Goal: Transaction & Acquisition: Purchase product/service

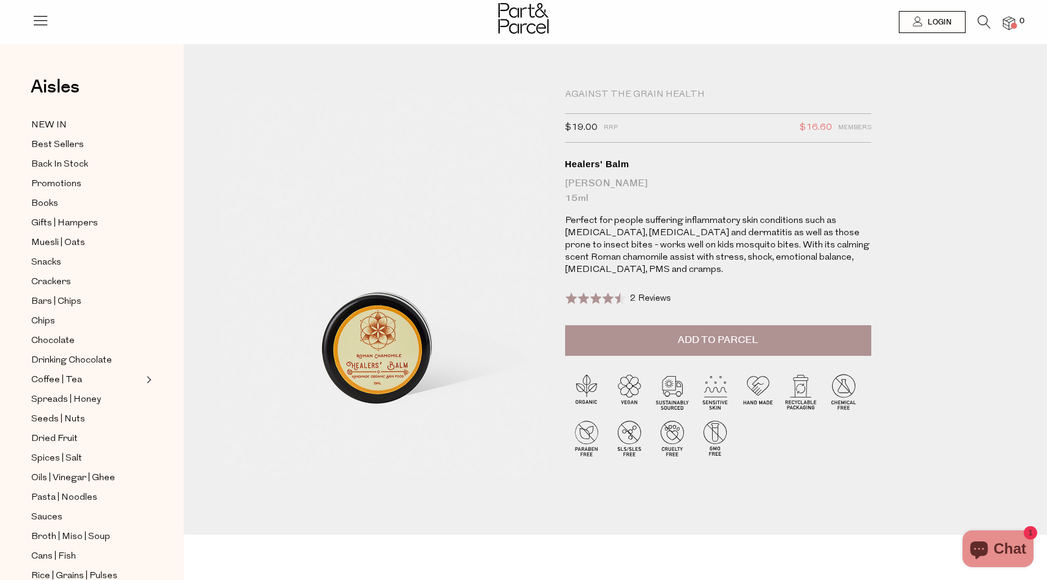
click at [529, 7] on img at bounding box center [523, 18] width 50 height 31
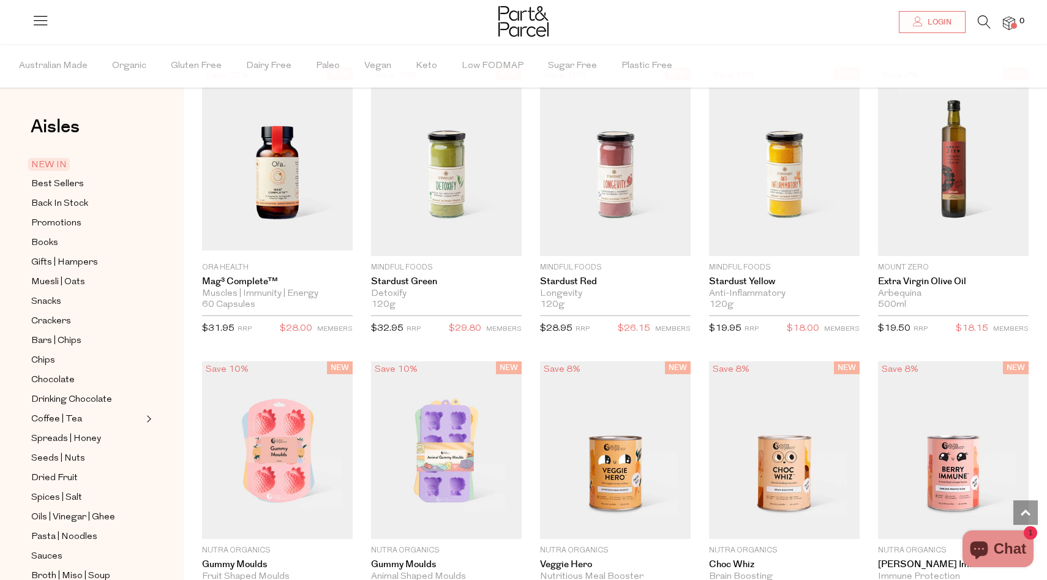
scroll to position [1132, 0]
